Goal: Complete application form

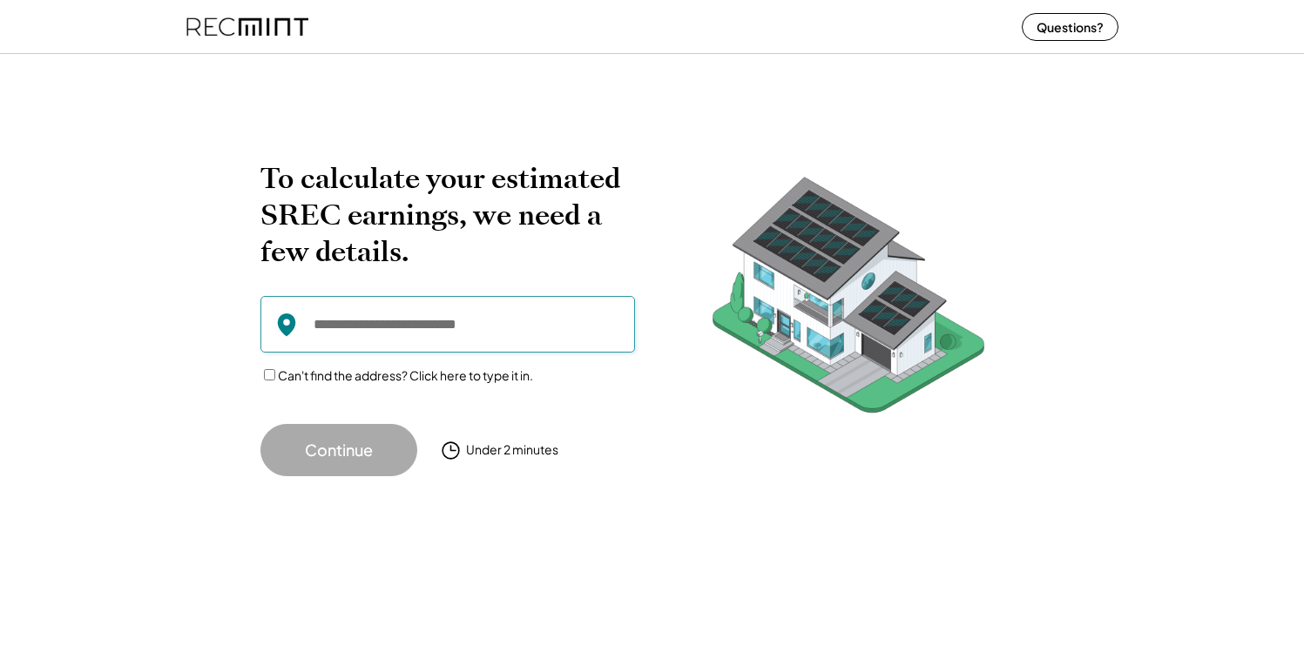
click at [431, 335] on input "input" at bounding box center [447, 324] width 374 height 57
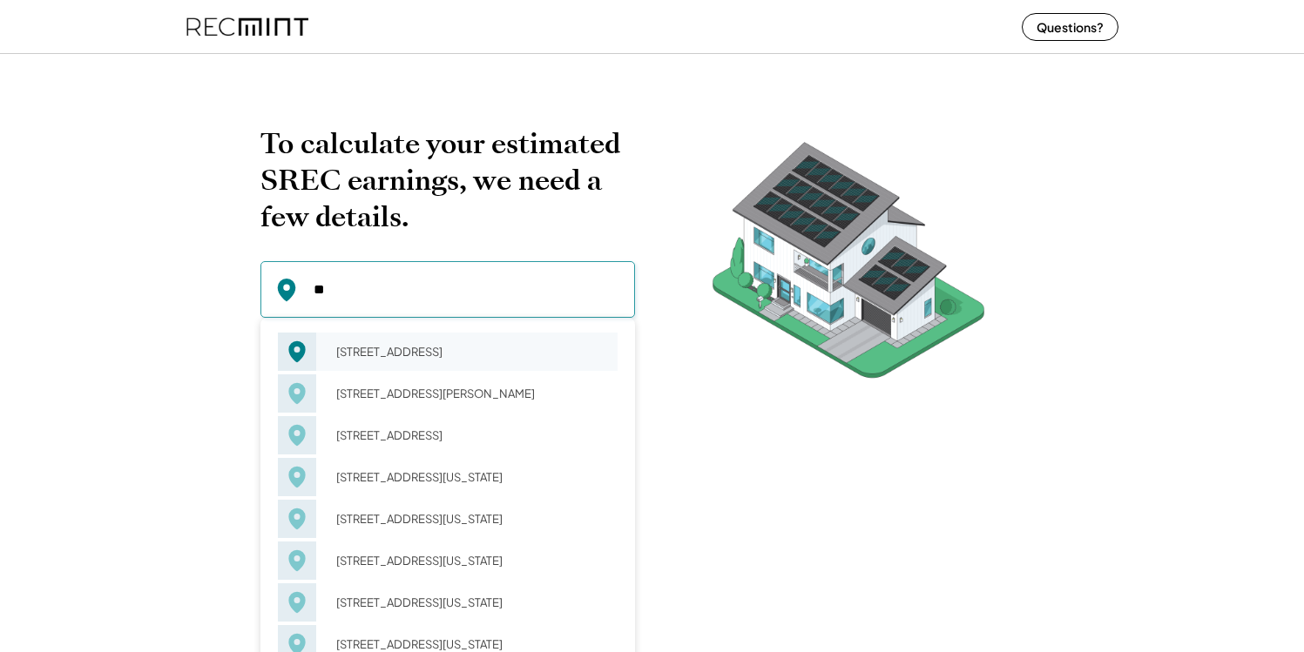
type input "*"
paste input "**********"
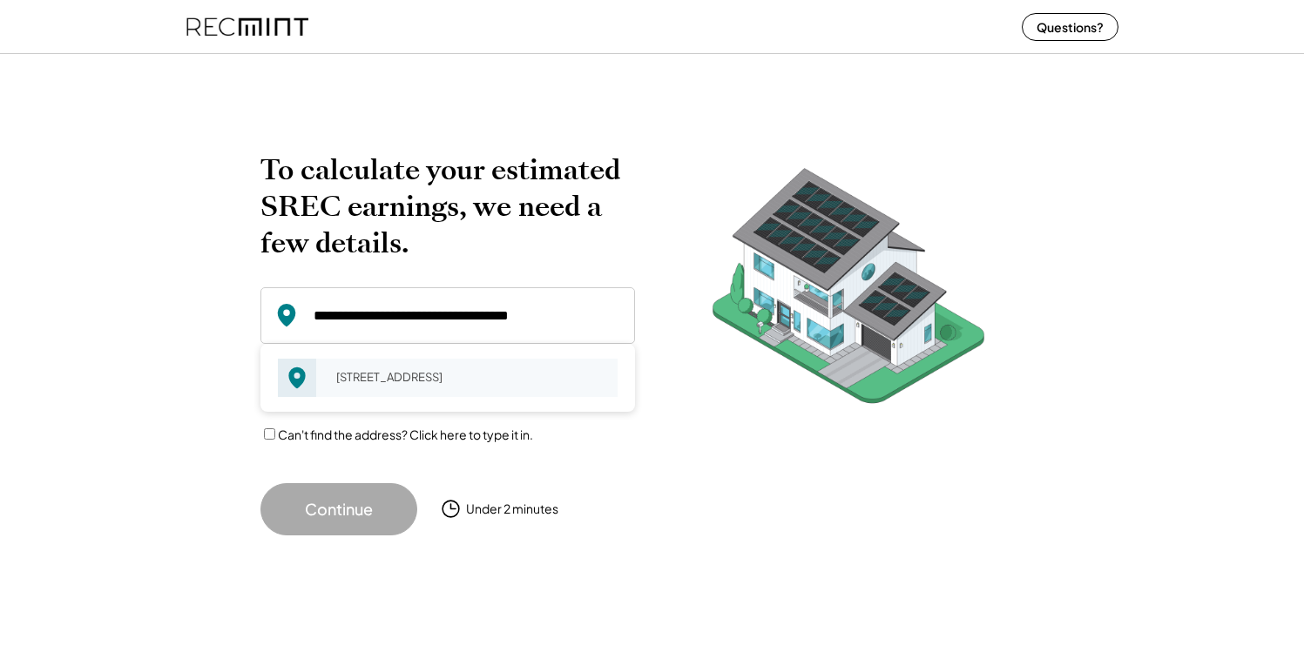
click at [391, 365] on div "14 Carvel Cir Edgewater, MD 21037" at bounding box center [471, 377] width 293 height 24
type input "**********"
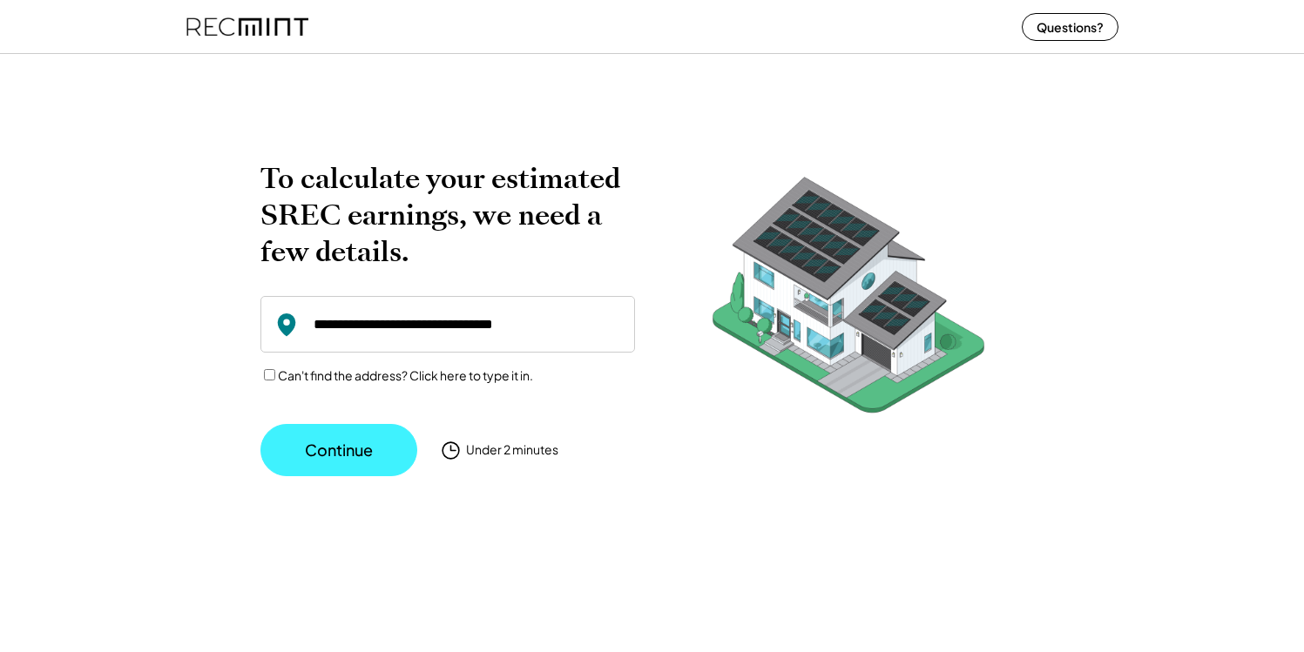
click at [335, 450] on button "Continue" at bounding box center [338, 450] width 157 height 52
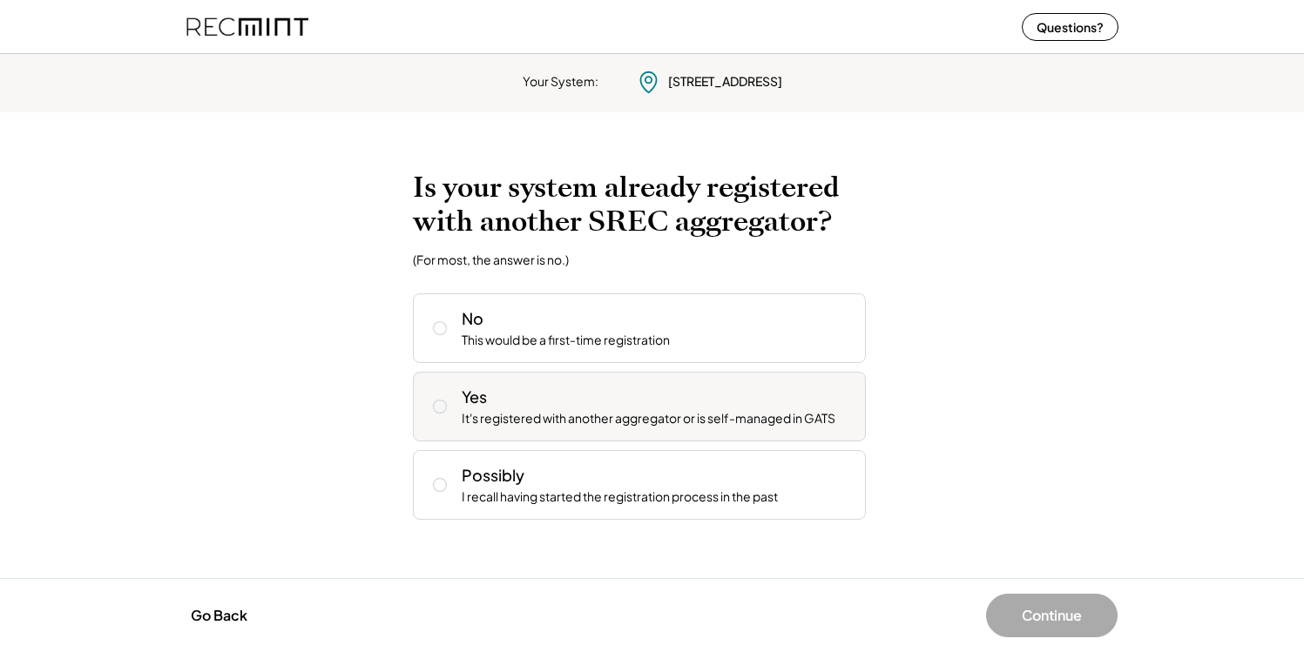
click at [554, 418] on div "It's registered with another aggregator or is self-managed in GATS" at bounding box center [649, 418] width 374 height 17
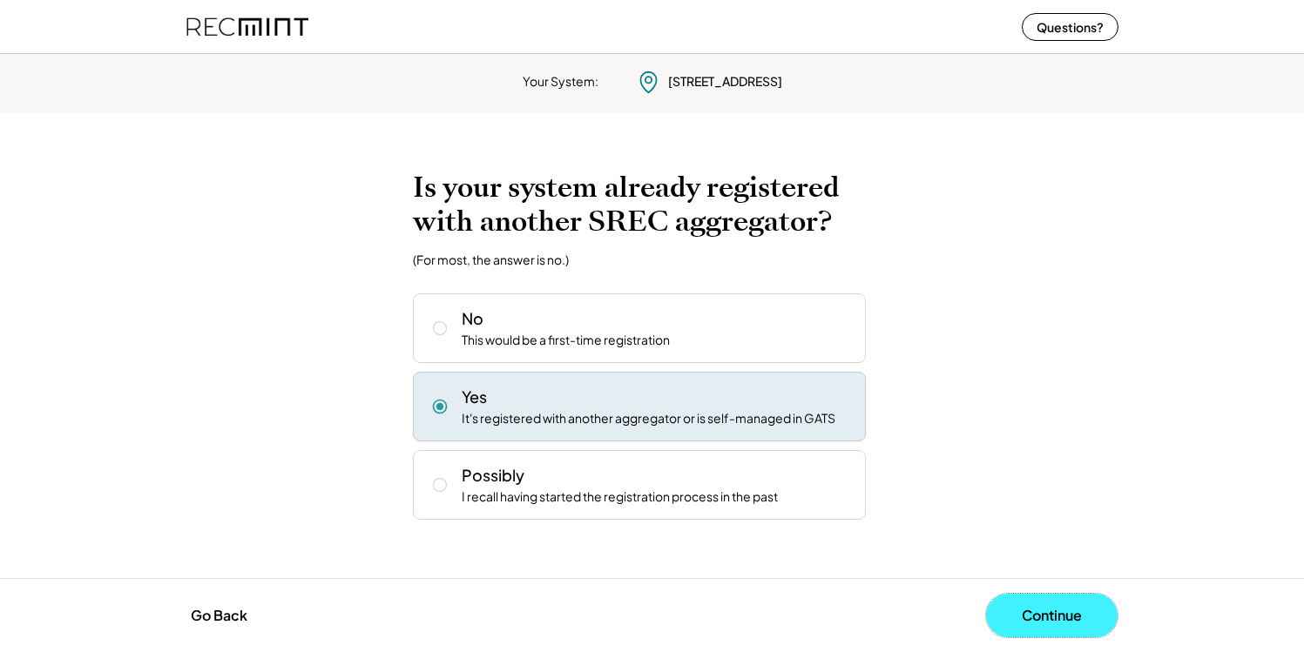
click at [1044, 602] on button "Continue" at bounding box center [1052, 616] width 132 height 44
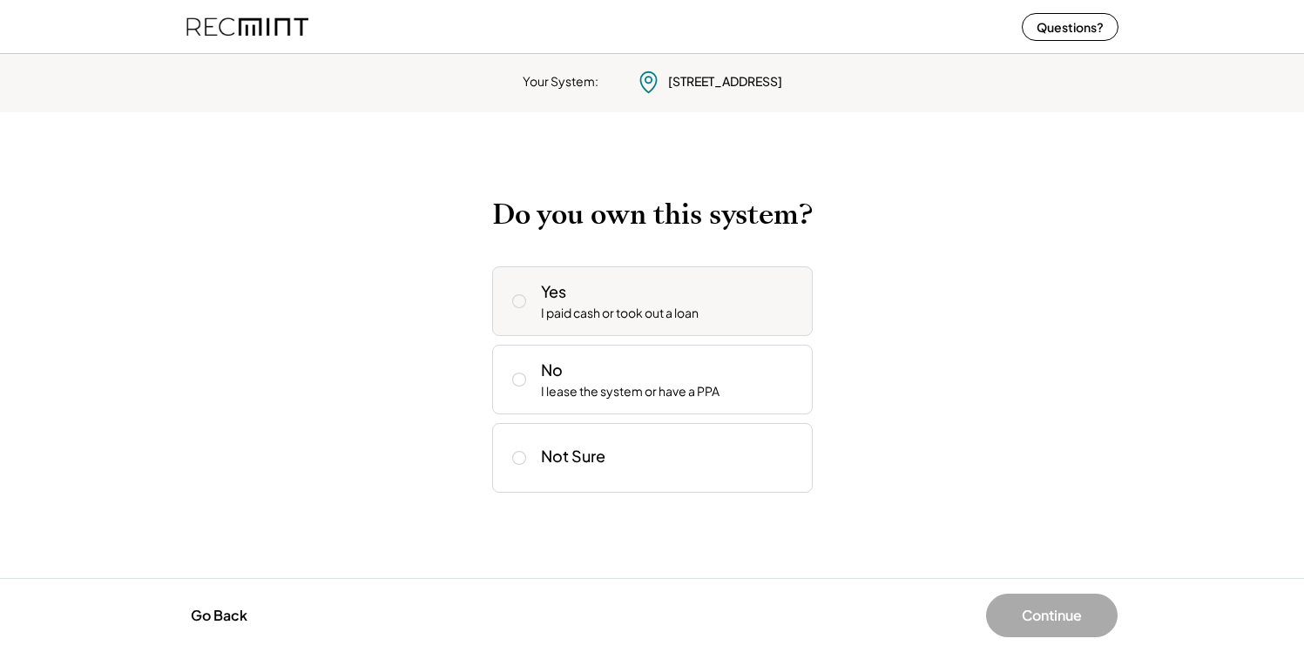
click at [593, 292] on div "Yes I paid cash or took out a loan" at bounding box center [670, 301] width 258 height 42
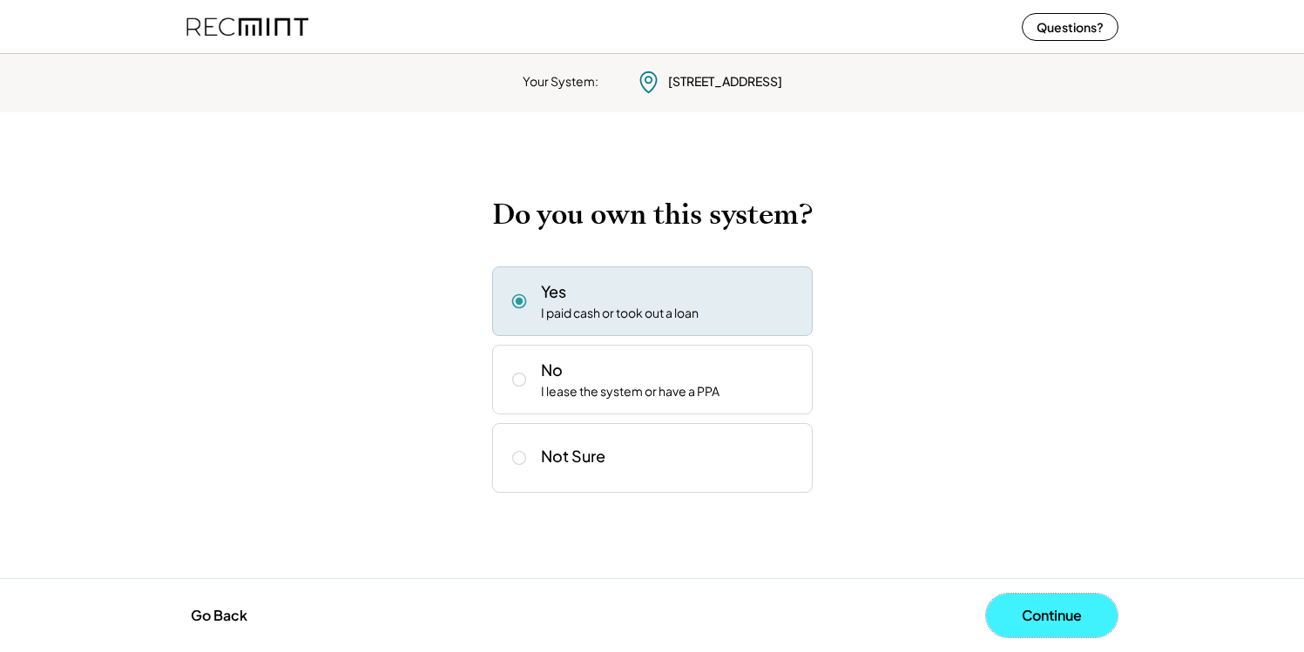
click at [1058, 618] on button "Continue" at bounding box center [1052, 616] width 132 height 44
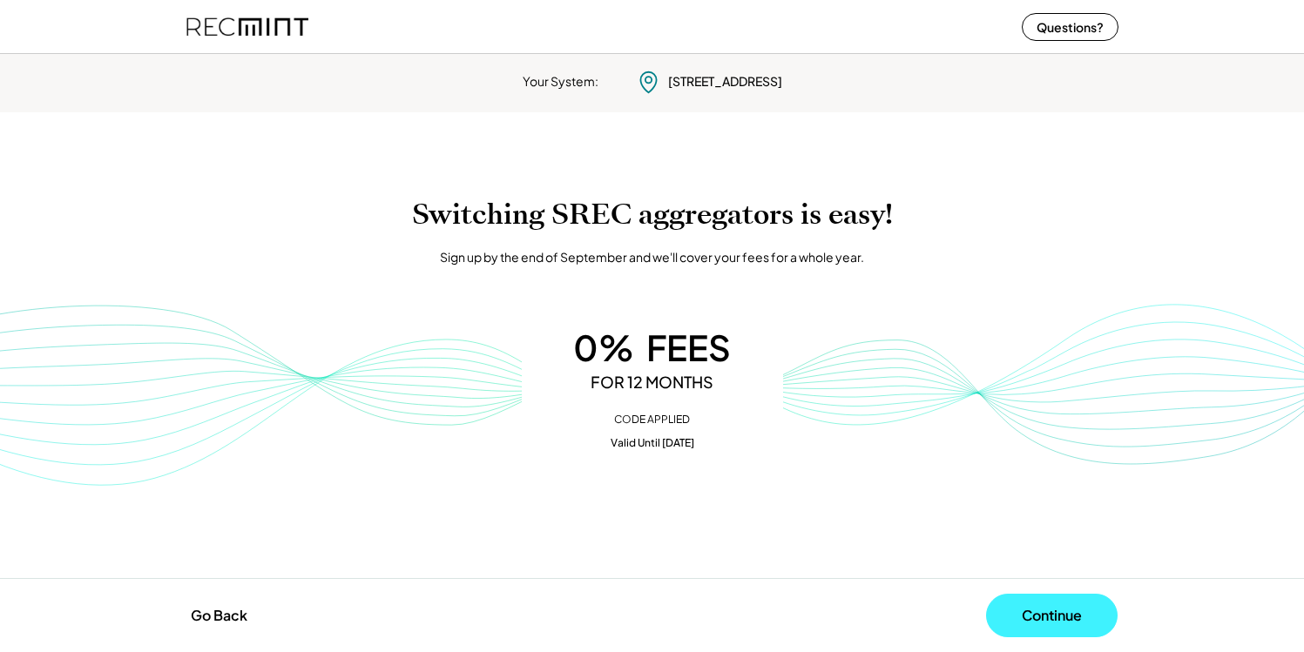
click at [1085, 611] on button "Continue" at bounding box center [1052, 616] width 132 height 44
